Goal: Participate in discussion: Engage in conversation with other users on a specific topic

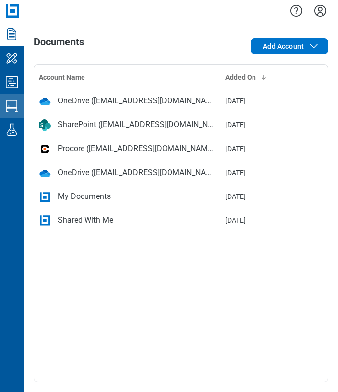
click at [19, 110] on icon "Studio Sessions" at bounding box center [12, 106] width 16 height 16
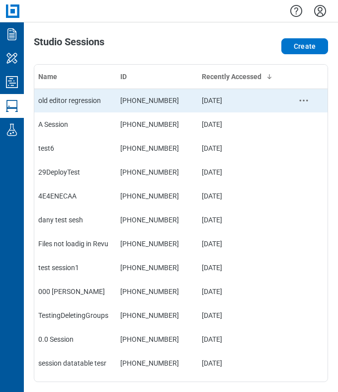
click at [56, 101] on div "old editor regression" at bounding box center [75, 100] width 74 height 10
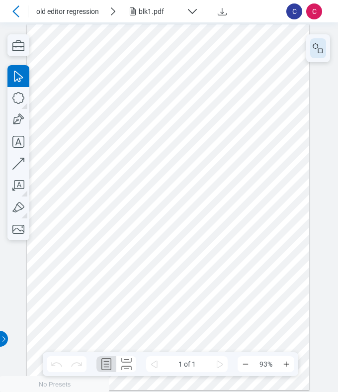
click at [321, 54] on button "button" at bounding box center [318, 48] width 16 height 20
